Goal: Information Seeking & Learning: Find specific fact

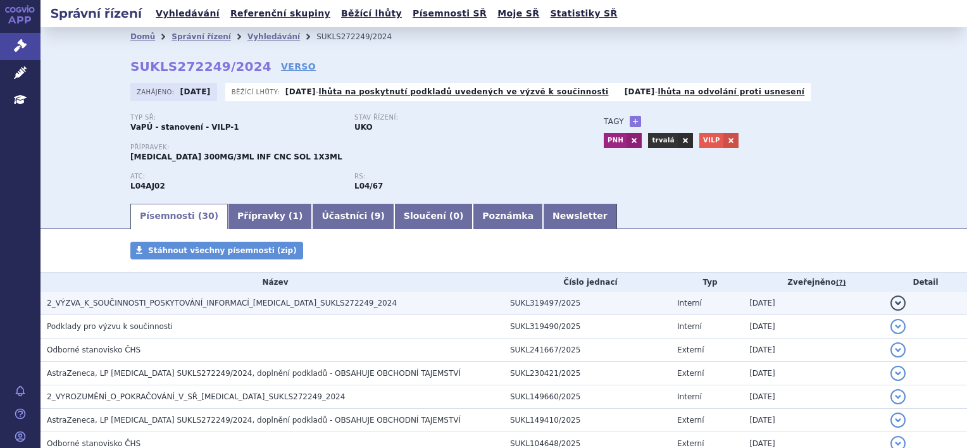
click at [115, 304] on span "2_VÝZVA_K_SOUČINNOSTI_POSKYTOVÁNÍ_INFORMACÍ_ULTOMIRIS_SUKLS272249_2024" at bounding box center [222, 303] width 350 height 9
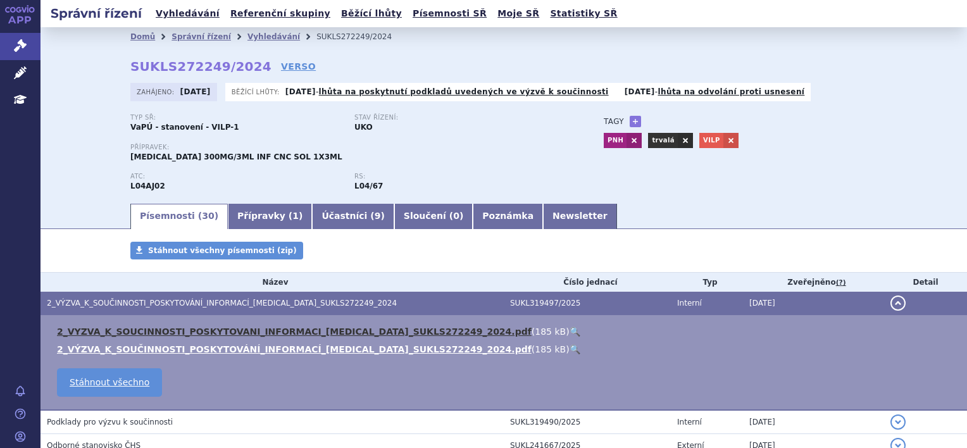
click at [290, 335] on link "2_VYZVA_K_SOUCINNOSTI_POSKYTOVANI_INFORMACI_ULTOMIRIS_SUKLS272249_2024.pdf" at bounding box center [294, 331] width 474 height 10
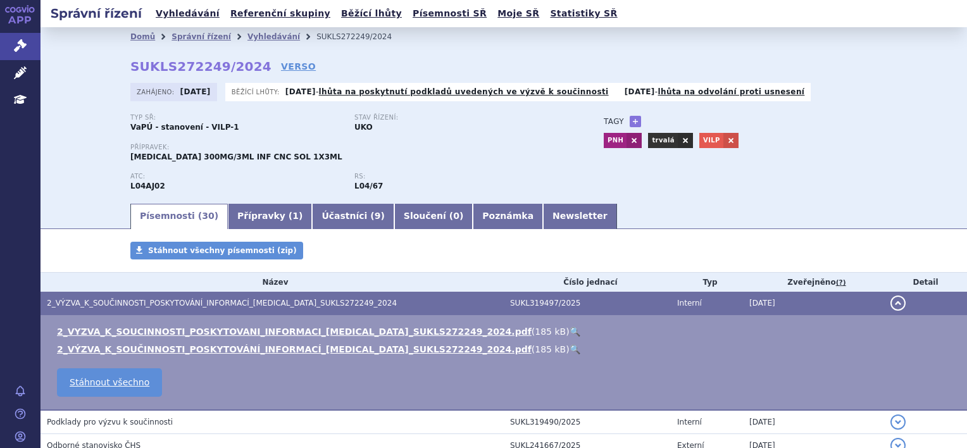
drag, startPoint x: 66, startPoint y: 139, endPoint x: 88, endPoint y: 130, distance: 23.8
click at [66, 139] on div "Domů Správní řízení Vyhledávání SUKLS272249/2024 SUKLS272249/2024 VERSO Zahájen…" at bounding box center [503, 114] width 926 height 175
click at [247, 34] on link "Vyhledávání" at bounding box center [273, 36] width 53 height 9
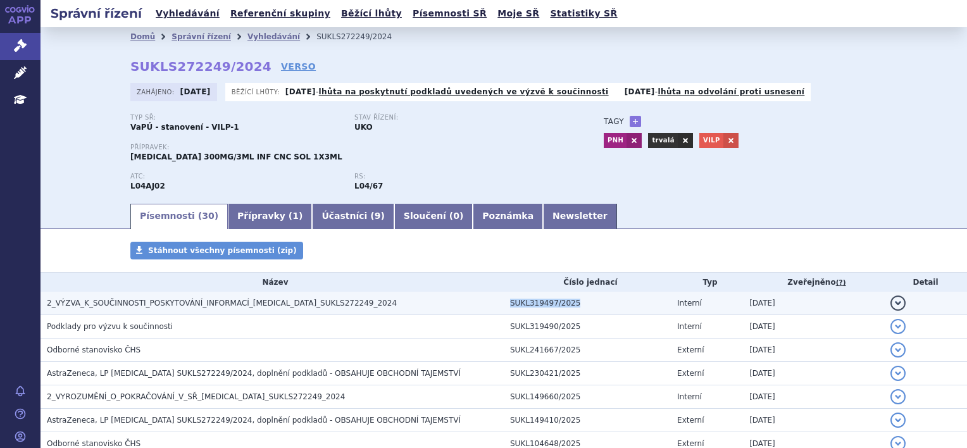
drag, startPoint x: 565, startPoint y: 299, endPoint x: 501, endPoint y: 299, distance: 63.9
click at [504, 299] on td "SUKL319497/2025" at bounding box center [587, 303] width 167 height 23
copy td "SUKL319497/2025"
